Goal: Task Accomplishment & Management: Manage account settings

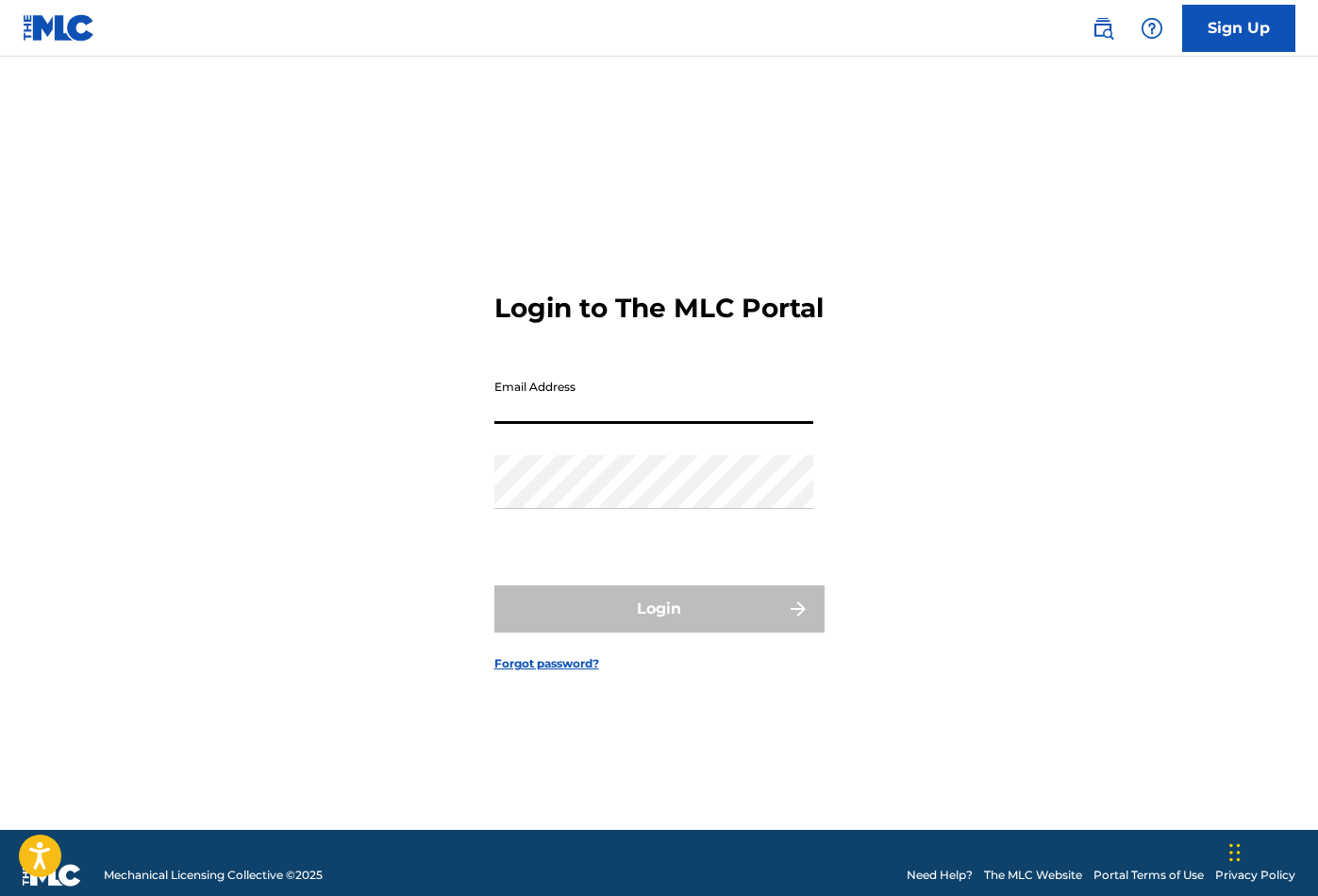
type input "[PERSON_NAME][EMAIL_ADDRESS][PERSON_NAME][DOMAIN_NAME]"
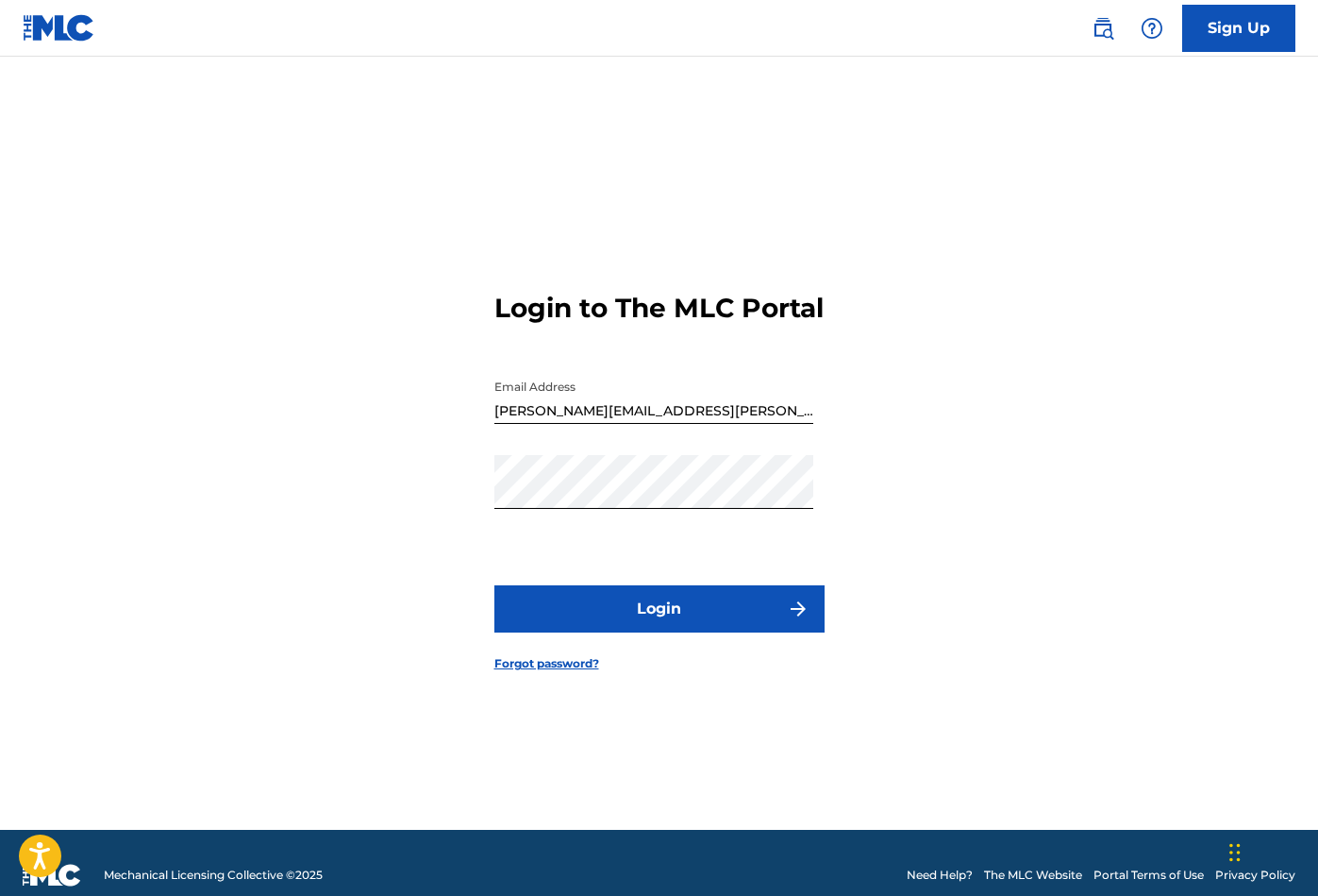
click at [636, 614] on button "Login" at bounding box center [659, 608] width 331 height 47
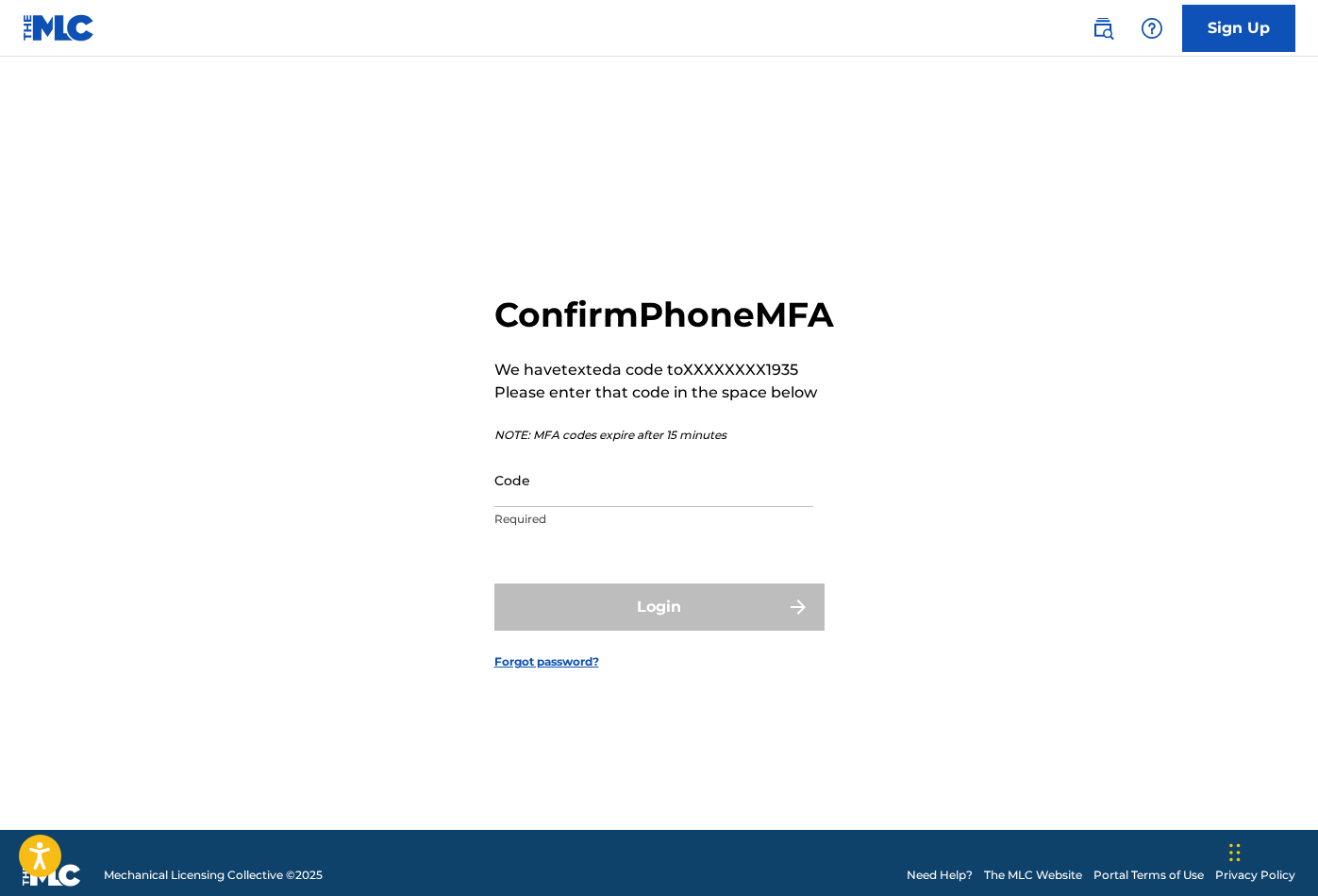
click at [582, 506] on input "Code" at bounding box center [654, 480] width 319 height 54
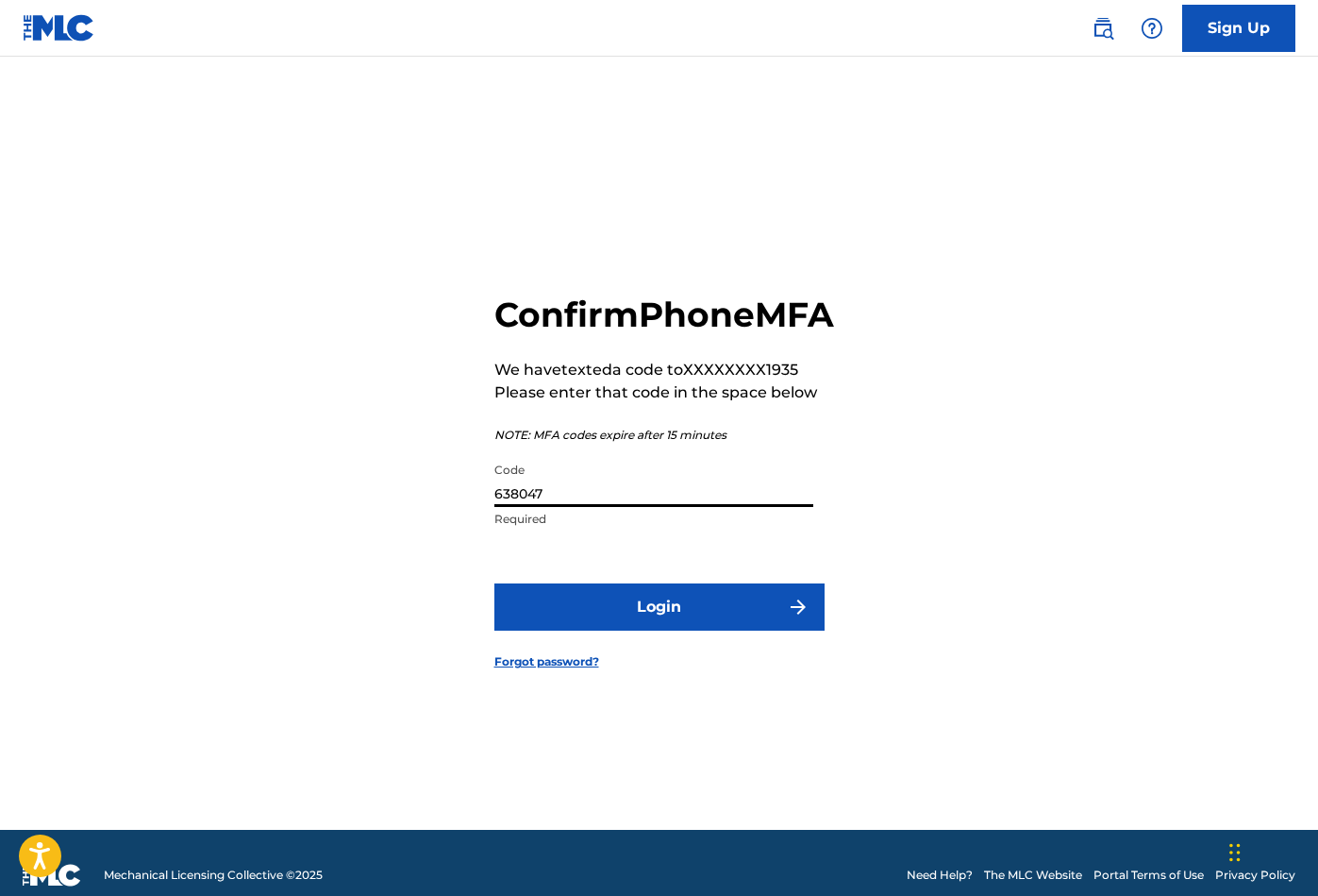
type input "638047"
click at [670, 608] on button "Login" at bounding box center [659, 606] width 331 height 47
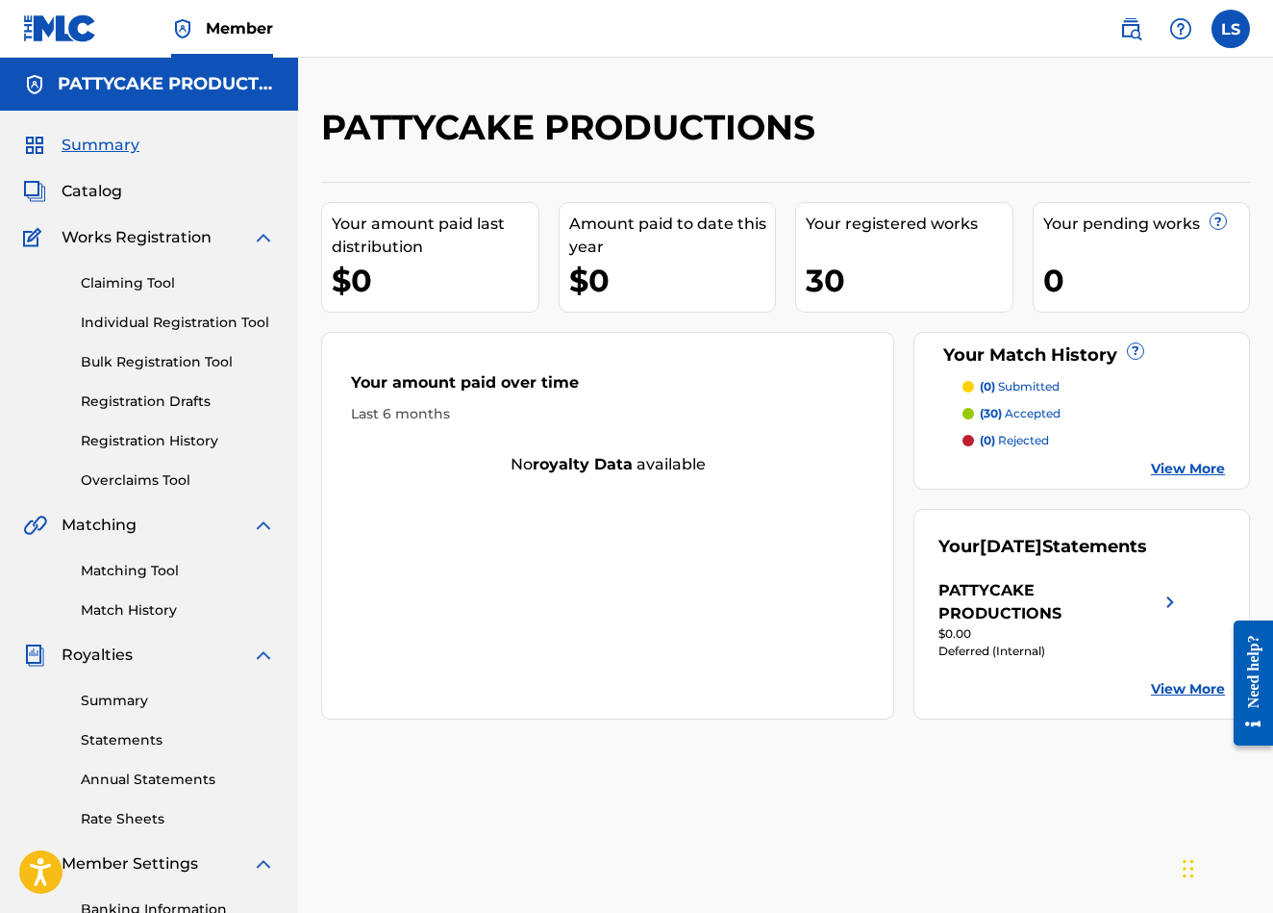
click at [121, 744] on link "Statements" at bounding box center [178, 740] width 194 height 20
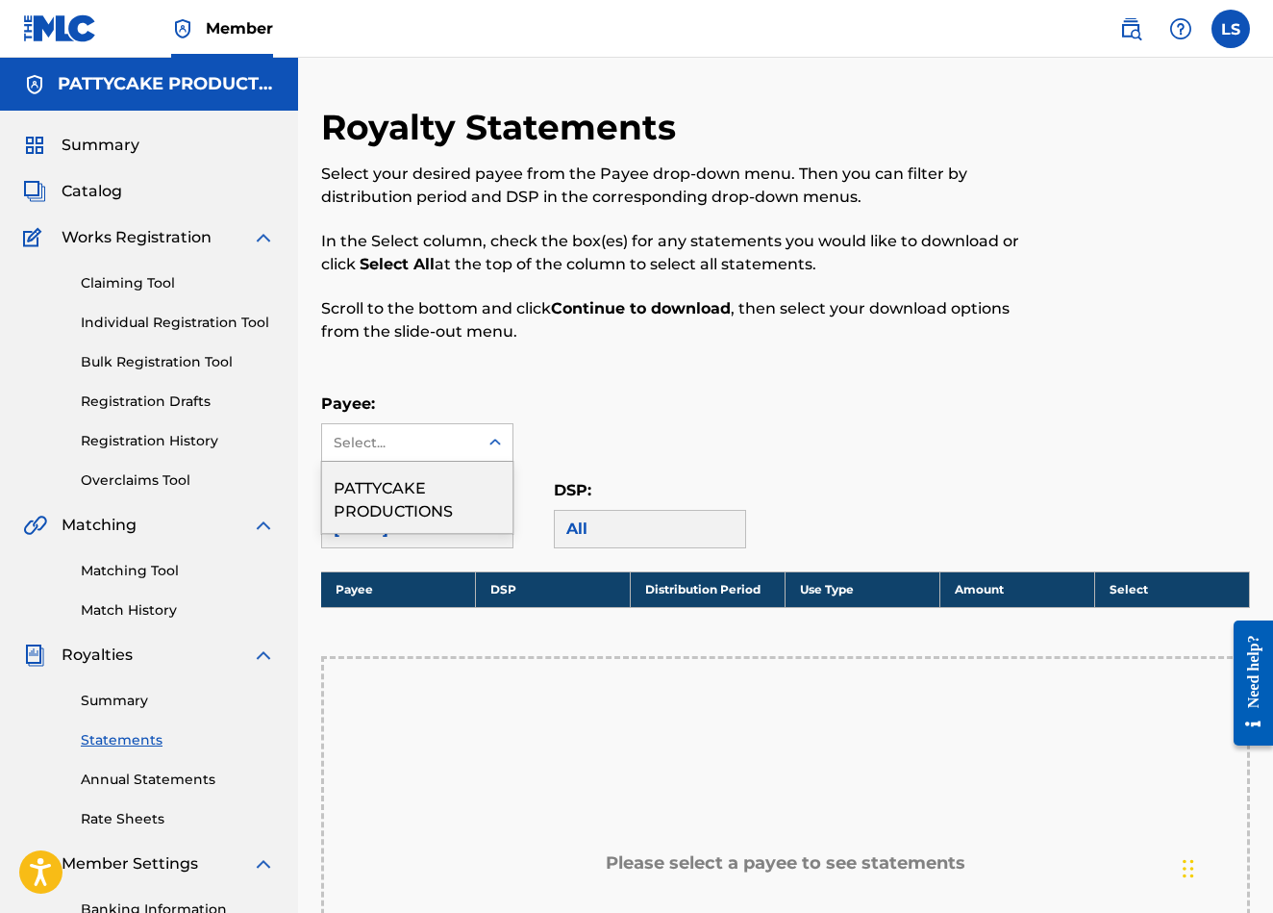
click at [421, 428] on div "Select..." at bounding box center [400, 442] width 156 height 37
click at [425, 489] on div "PATTYCAKE PRODUCTIONS" at bounding box center [417, 497] width 190 height 71
